Goal: Transaction & Acquisition: Purchase product/service

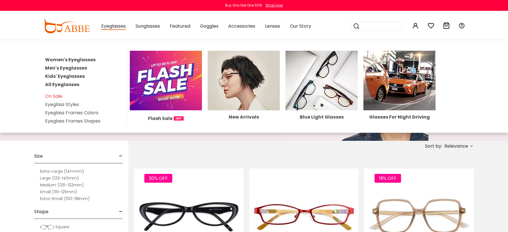
click at [69, 67] on link "Men's Eyeglasses" at bounding box center [66, 68] width 42 height 7
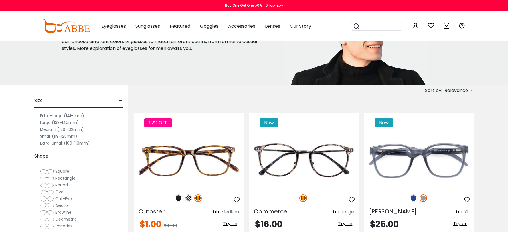
scroll to position [57, 0]
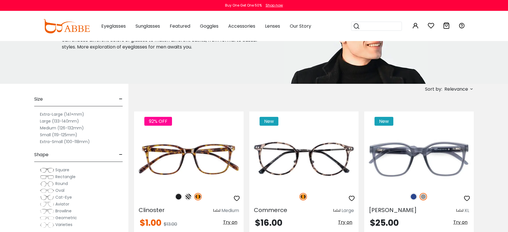
click at [60, 116] on label "Extra-Large (141+mm)" at bounding box center [62, 114] width 44 height 7
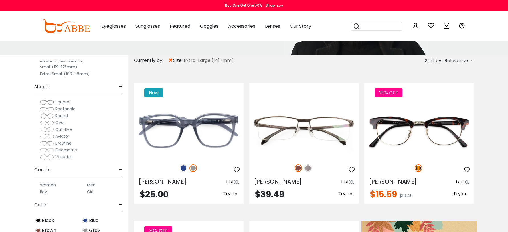
scroll to position [57, 0]
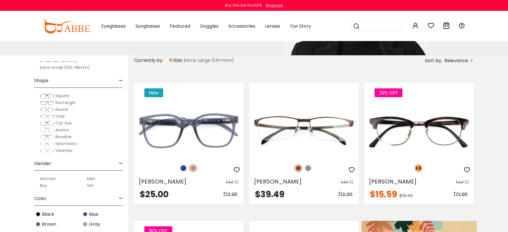
click at [59, 130] on span "Aviator" at bounding box center [62, 130] width 14 height 6
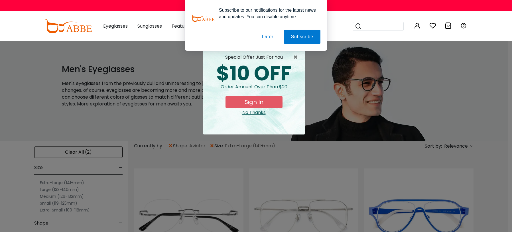
click at [0, 0] on button "Later" at bounding box center [0, 0] width 0 height 0
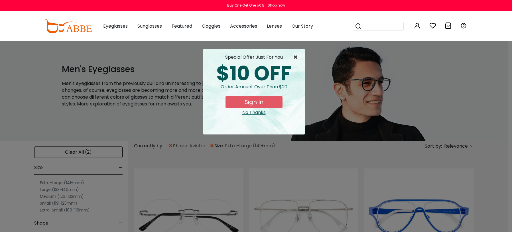
click at [296, 56] on span "×" at bounding box center [297, 57] width 7 height 7
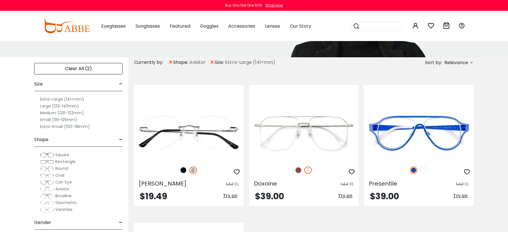
scroll to position [86, 0]
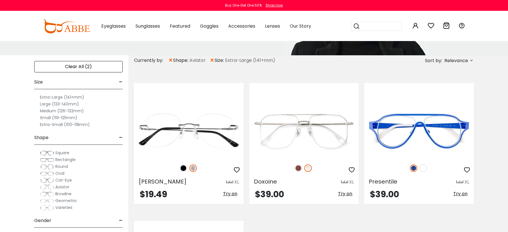
click at [64, 98] on label "Extra-Large (141+mm)" at bounding box center [62, 97] width 44 height 7
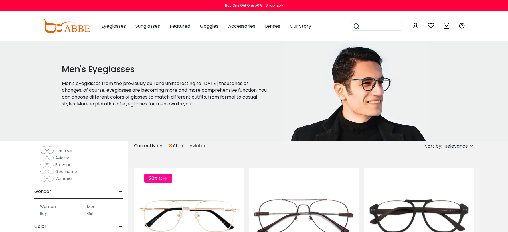
scroll to position [114, 0]
click at [59, 159] on span "Aviator" at bounding box center [62, 159] width 14 height 6
click at [47, 158] on img at bounding box center [47, 159] width 14 height 6
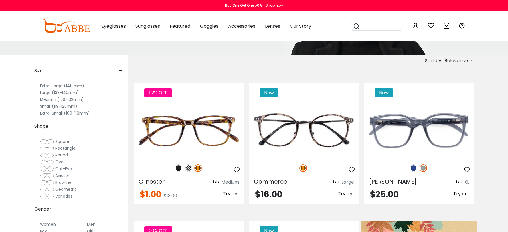
click at [62, 176] on span "Aviator" at bounding box center [62, 176] width 14 height 6
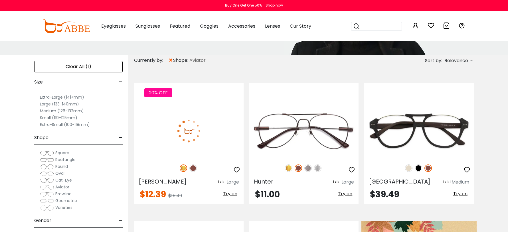
click at [47, 99] on label "Extra-Large (141+mm)" at bounding box center [62, 97] width 44 height 7
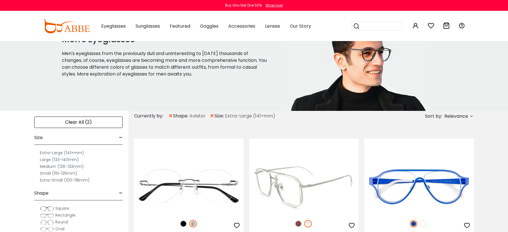
scroll to position [86, 0]
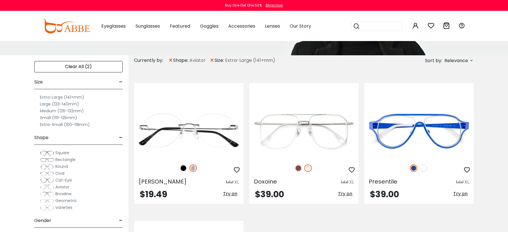
click at [43, 187] on img at bounding box center [47, 188] width 14 height 6
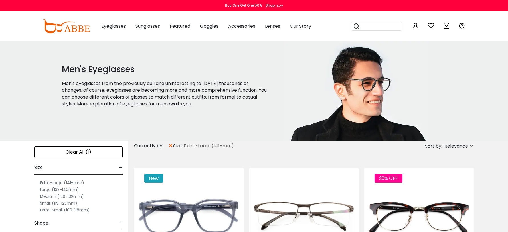
click at [83, 151] on div "Clear All (1)" at bounding box center [78, 152] width 88 height 11
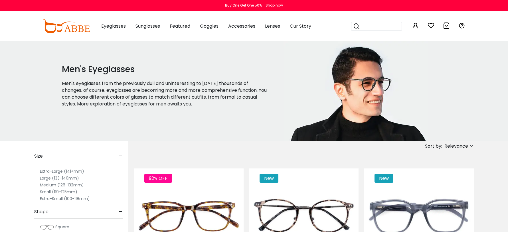
click at [60, 171] on label "Extra-Large (141+mm)" at bounding box center [62, 171] width 44 height 7
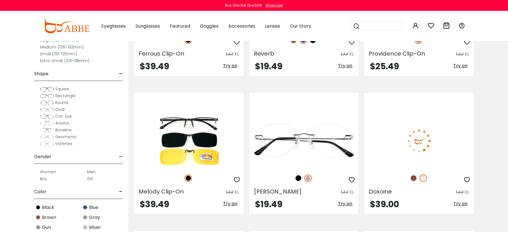
scroll to position [770, 0]
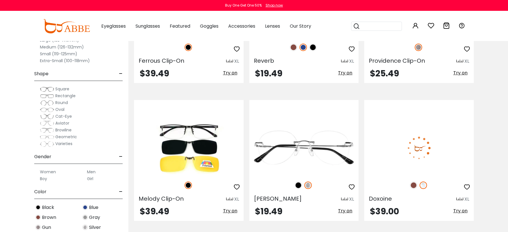
click at [420, 159] on img at bounding box center [419, 148] width 110 height 55
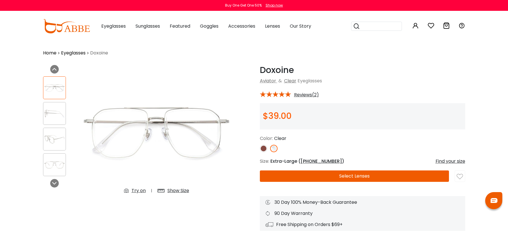
click at [263, 146] on img at bounding box center [263, 148] width 7 height 7
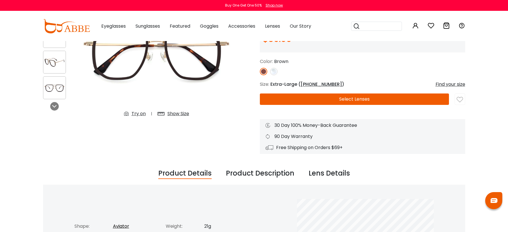
scroll to position [86, 0]
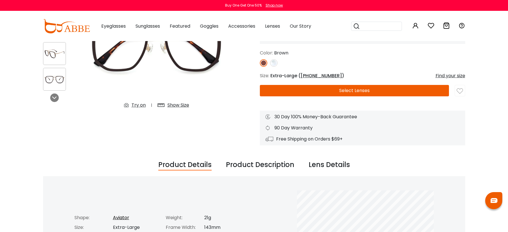
click at [359, 91] on button "Select Lenses" at bounding box center [354, 90] width 189 height 11
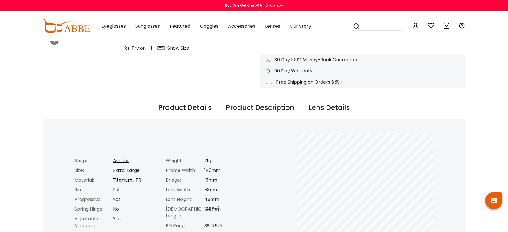
scroll to position [29, 0]
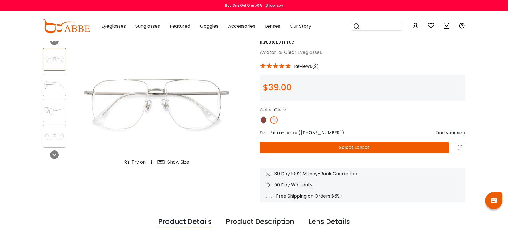
click at [363, 149] on button "Select Lenses" at bounding box center [354, 147] width 189 height 11
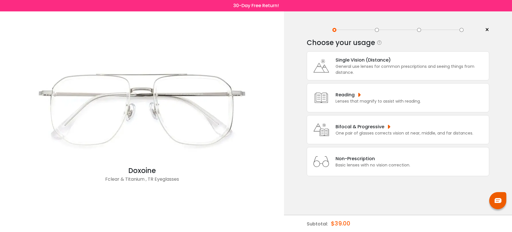
click at [367, 131] on div "One pair of glasses corrects vision at near, middle, and far distances." at bounding box center [405, 133] width 138 height 6
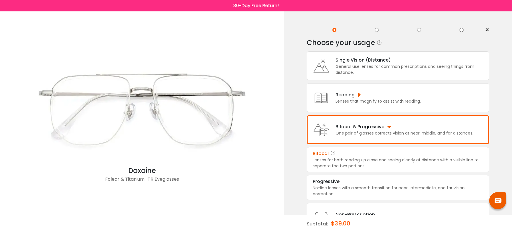
click at [357, 155] on div "Bifocal" at bounding box center [398, 153] width 171 height 7
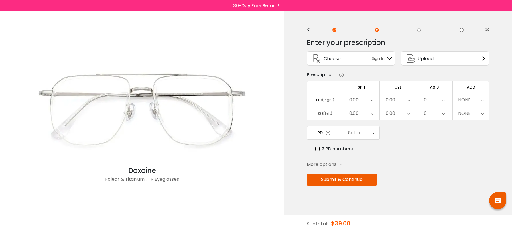
click at [369, 112] on div "0.00" at bounding box center [361, 113] width 36 height 13
click at [363, 139] on li "+1.25" at bounding box center [361, 138] width 36 height 10
click at [357, 100] on div "0.00" at bounding box center [353, 99] width 9 height 11
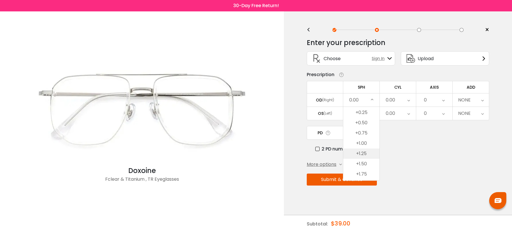
click at [362, 151] on li "+1.25" at bounding box center [361, 154] width 36 height 10
click at [396, 102] on div "0.00" at bounding box center [398, 100] width 36 height 13
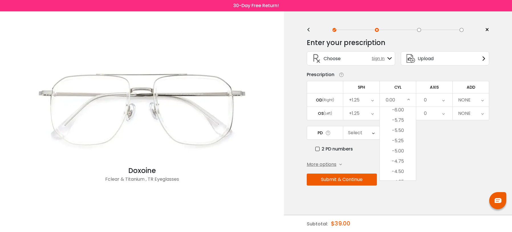
scroll to position [0, 0]
click at [396, 153] on li "-5.00" at bounding box center [398, 153] width 36 height 10
click at [399, 110] on div "0.00" at bounding box center [398, 113] width 36 height 13
click at [402, 130] on li "-5.00" at bounding box center [398, 128] width 36 height 10
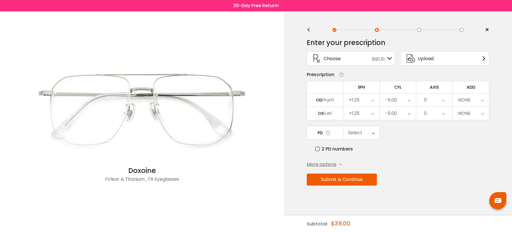
click at [436, 112] on div "0" at bounding box center [434, 113] width 36 height 13
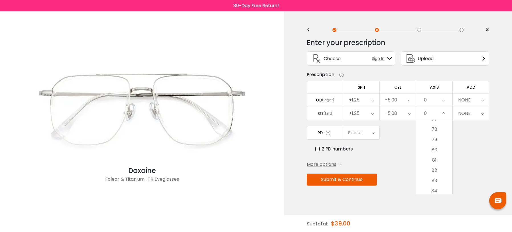
scroll to position [827, 0]
click at [434, 130] on li "81" at bounding box center [434, 130] width 36 height 10
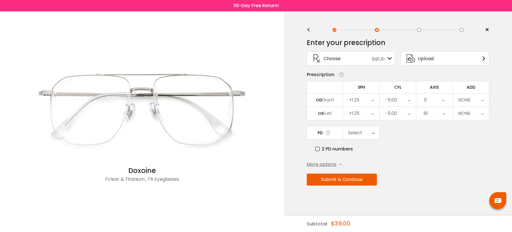
click at [432, 100] on div "0" at bounding box center [434, 100] width 36 height 13
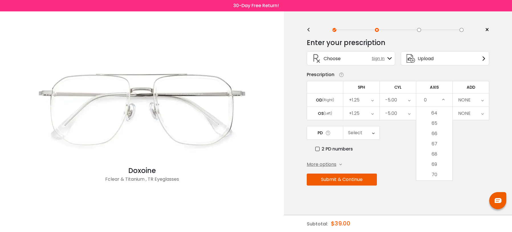
scroll to position [770, 0]
click at [432, 175] on li "81" at bounding box center [434, 174] width 36 height 10
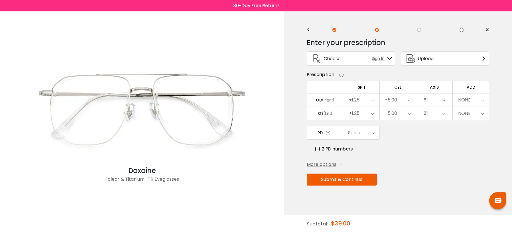
click at [470, 101] on div "NONE" at bounding box center [464, 99] width 13 height 11
drag, startPoint x: 467, startPoint y: 157, endPoint x: 465, endPoint y: 145, distance: 12.2
click at [467, 156] on li "+3.00" at bounding box center [471, 155] width 36 height 10
click at [464, 114] on div "+3.00" at bounding box center [464, 113] width 12 height 11
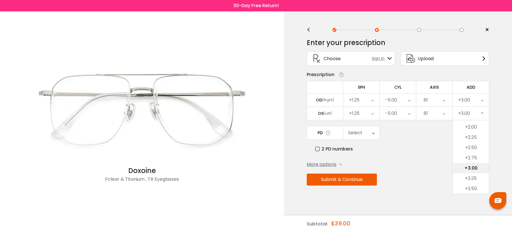
click at [467, 166] on li "+3.00" at bounding box center [471, 168] width 36 height 10
click at [359, 130] on div "Select" at bounding box center [355, 132] width 14 height 11
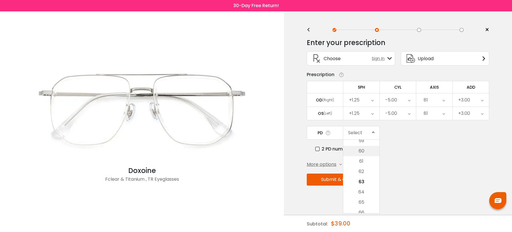
click at [368, 153] on li "60" at bounding box center [361, 151] width 36 height 10
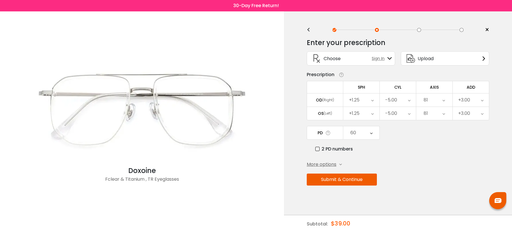
click at [351, 180] on button "Submit & Continue" at bounding box center [342, 180] width 70 height 12
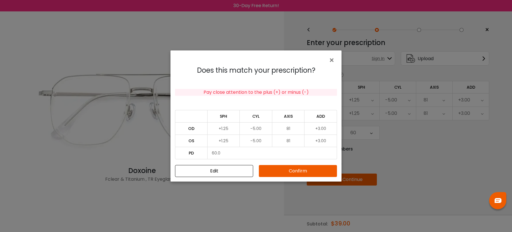
click at [299, 169] on button "Confirm" at bounding box center [298, 171] width 78 height 12
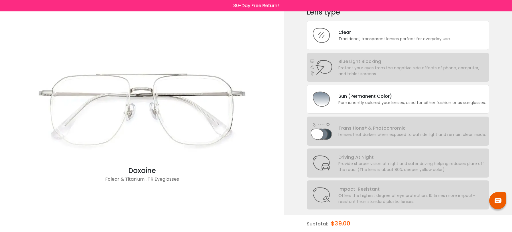
scroll to position [31, 0]
click at [394, 106] on div "Sun (Permanent Color) Permanently colored your lenses, used for either fashion …" at bounding box center [398, 98] width 183 height 29
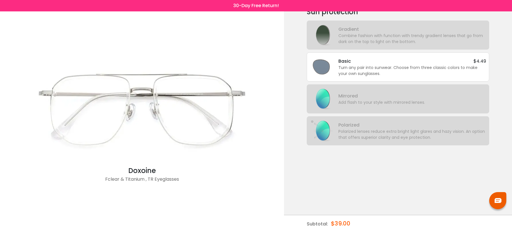
scroll to position [0, 0]
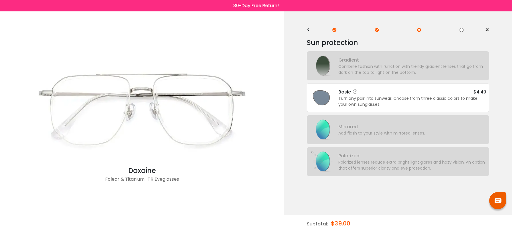
click at [391, 106] on div "Turn any pair into sunwear. Choose from three classic colors to make your own s…" at bounding box center [413, 102] width 148 height 12
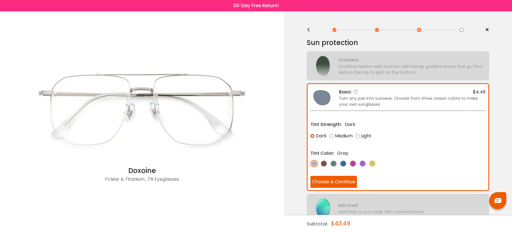
click at [357, 137] on div "Light" at bounding box center [364, 136] width 16 height 10
click at [324, 165] on img at bounding box center [323, 163] width 7 height 7
click at [332, 164] on img at bounding box center [333, 163] width 7 height 7
click at [342, 164] on img at bounding box center [343, 163] width 7 height 7
click at [353, 165] on img at bounding box center [352, 163] width 7 height 7
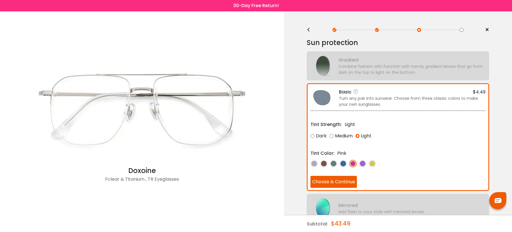
click at [363, 165] on img at bounding box center [362, 163] width 7 height 7
click at [378, 165] on div at bounding box center [398, 164] width 175 height 8
click at [375, 165] on img at bounding box center [372, 163] width 7 height 7
drag, startPoint x: 315, startPoint y: 165, endPoint x: 318, endPoint y: 164, distance: 3.3
click at [315, 165] on img at bounding box center [314, 163] width 7 height 7
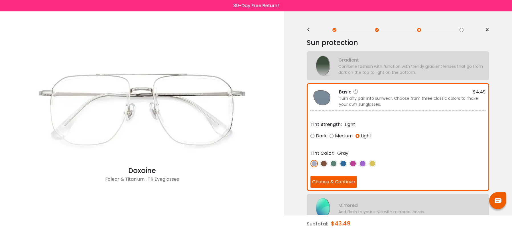
click at [321, 164] on img at bounding box center [323, 163] width 7 height 7
click at [332, 163] on img at bounding box center [333, 163] width 7 height 7
click at [342, 165] on img at bounding box center [343, 163] width 7 height 7
click at [352, 166] on img at bounding box center [352, 163] width 7 height 7
click at [361, 166] on img at bounding box center [362, 163] width 7 height 7
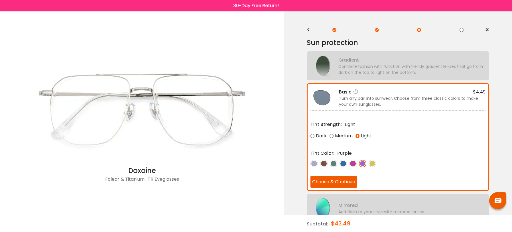
click at [323, 164] on img at bounding box center [323, 163] width 7 height 7
click at [322, 185] on button "Choose & Continue" at bounding box center [334, 182] width 46 height 12
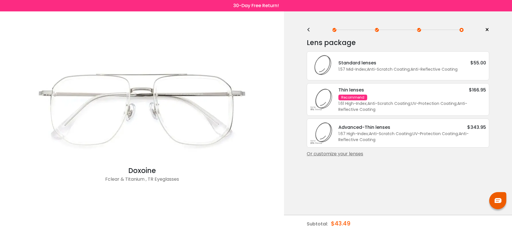
click at [420, 66] on div "Standard lenses $55.00" at bounding box center [413, 62] width 148 height 7
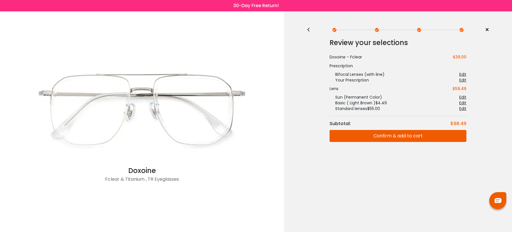
click at [404, 138] on button "Confirm & add to cart" at bounding box center [398, 136] width 137 height 12
